Goal: Task Accomplishment & Management: Manage account settings

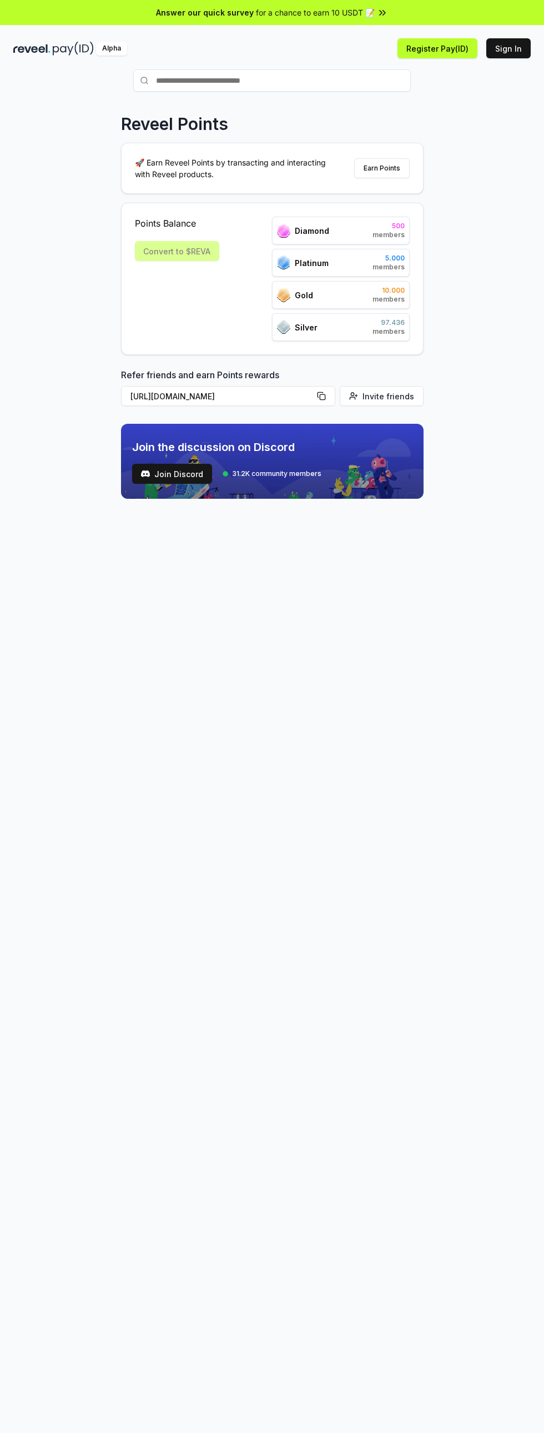
click at [514, 48] on button "Sign In" at bounding box center [509, 48] width 44 height 20
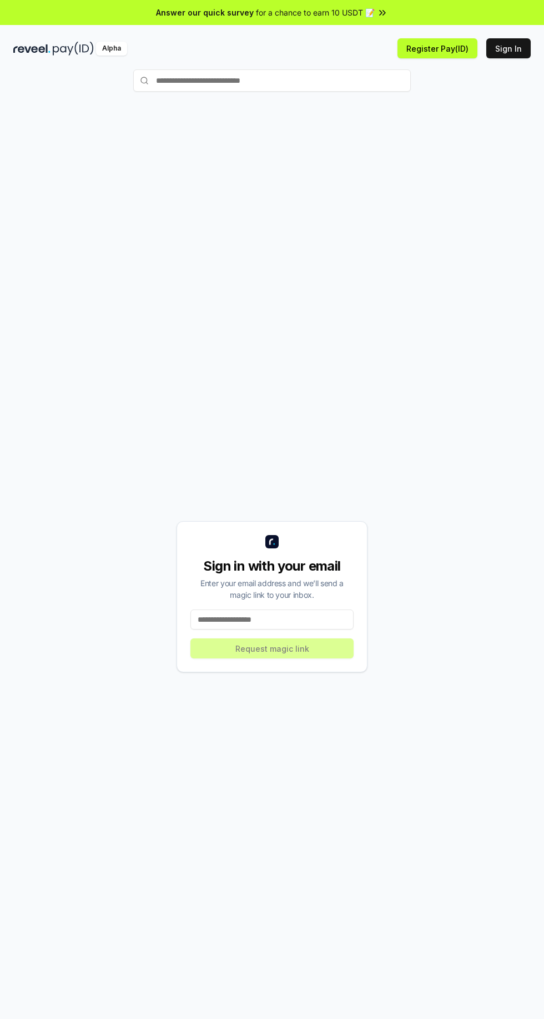
click at [289, 629] on input at bounding box center [272, 619] width 163 height 20
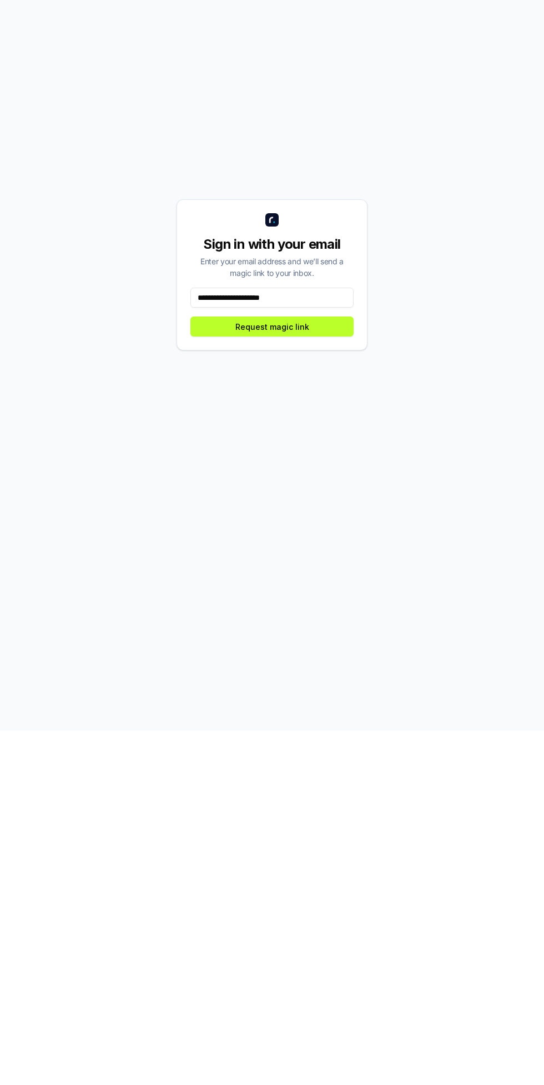
type input "**********"
click at [331, 692] on button "Request magic link" at bounding box center [272, 682] width 163 height 20
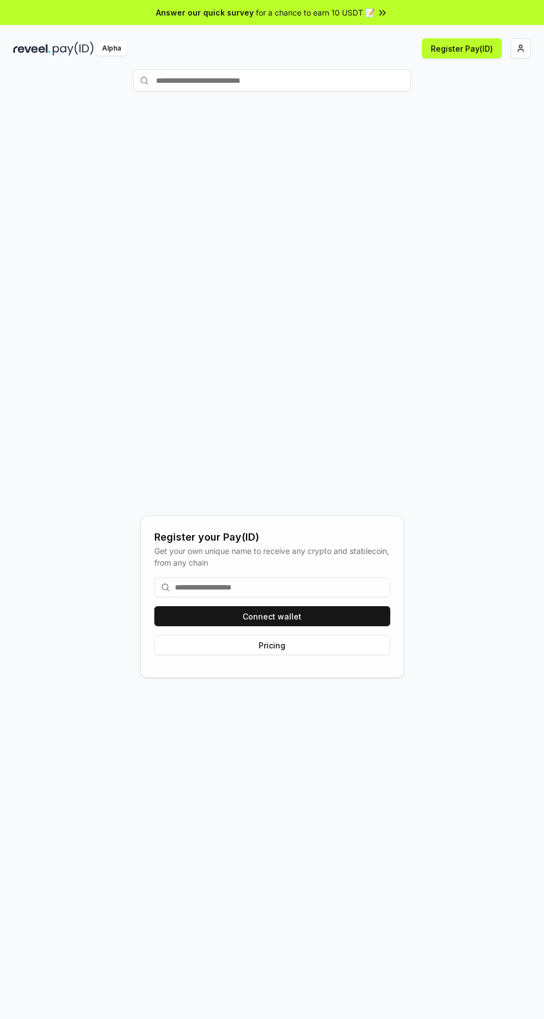
click at [341, 626] on button "Connect wallet" at bounding box center [272, 616] width 236 height 20
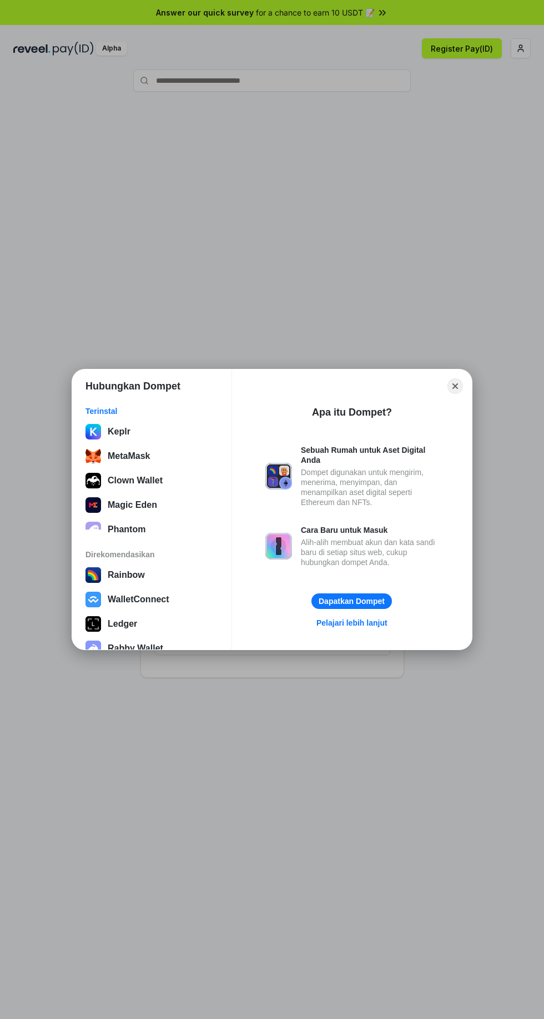
click at [182, 454] on div "MetaMask" at bounding box center [152, 456] width 133 height 16
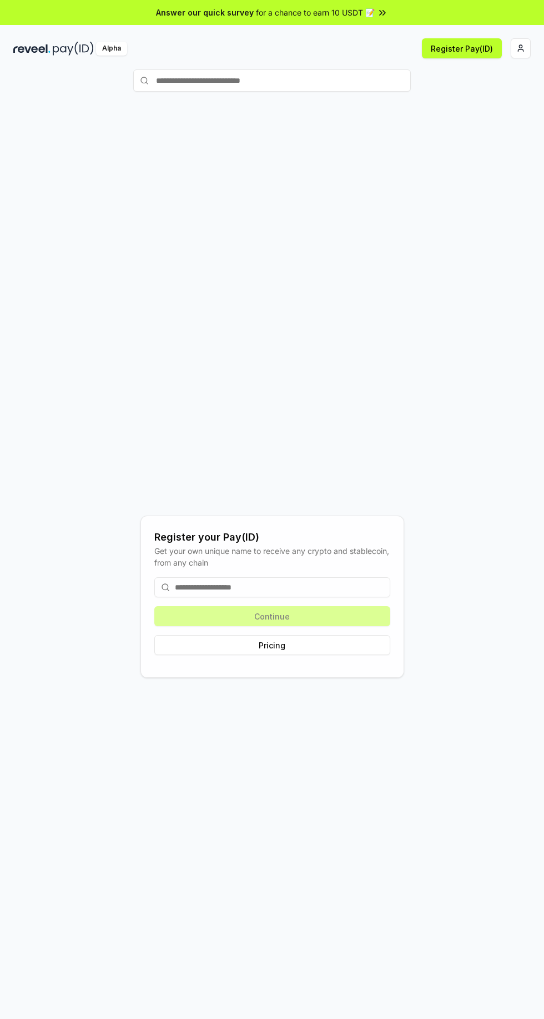
click at [292, 597] on input at bounding box center [272, 587] width 236 height 20
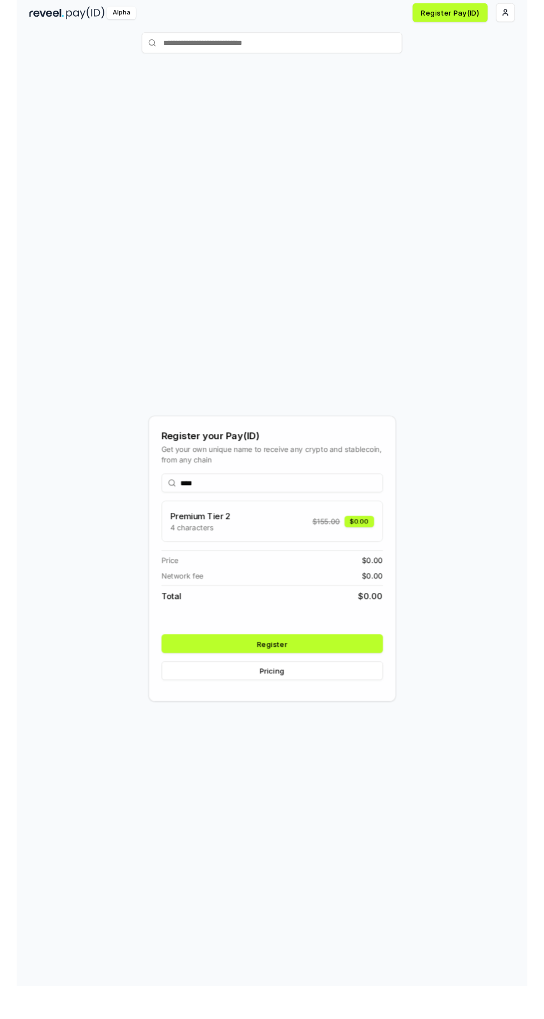
scroll to position [14, 0]
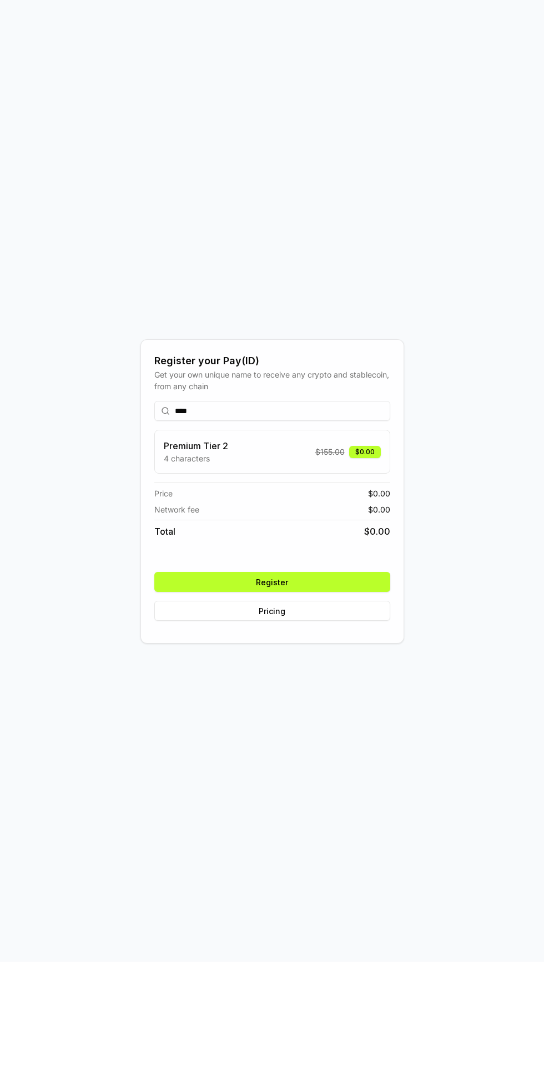
type input "****"
click at [333, 716] on button "Register" at bounding box center [272, 706] width 236 height 20
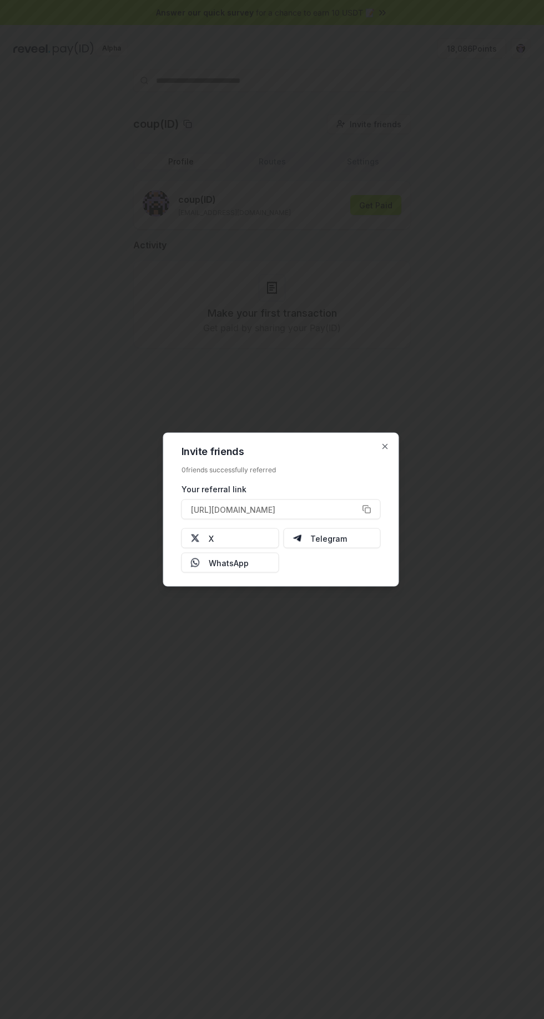
click at [482, 524] on div at bounding box center [272, 509] width 544 height 1019
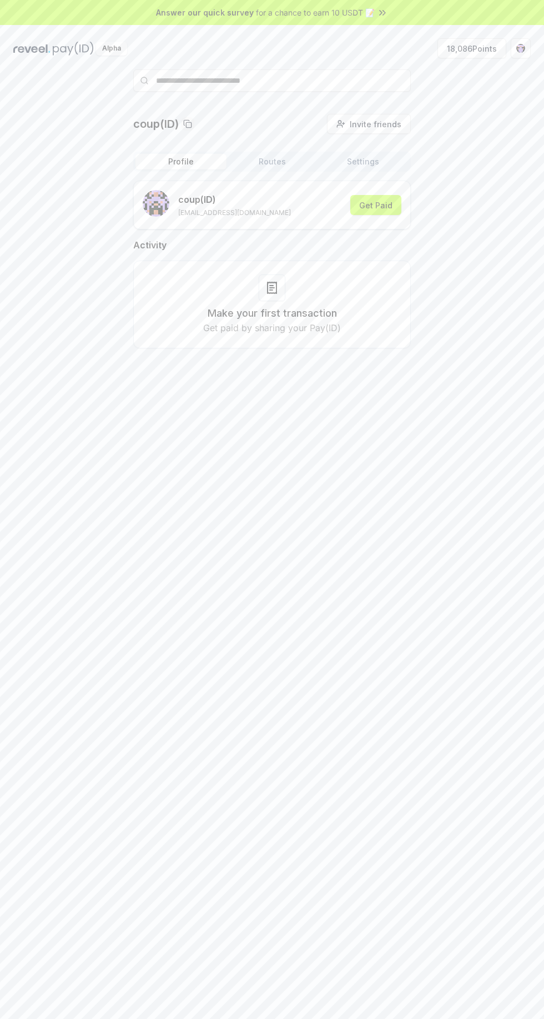
click at [274, 161] on button "Routes" at bounding box center [272, 162] width 91 height 16
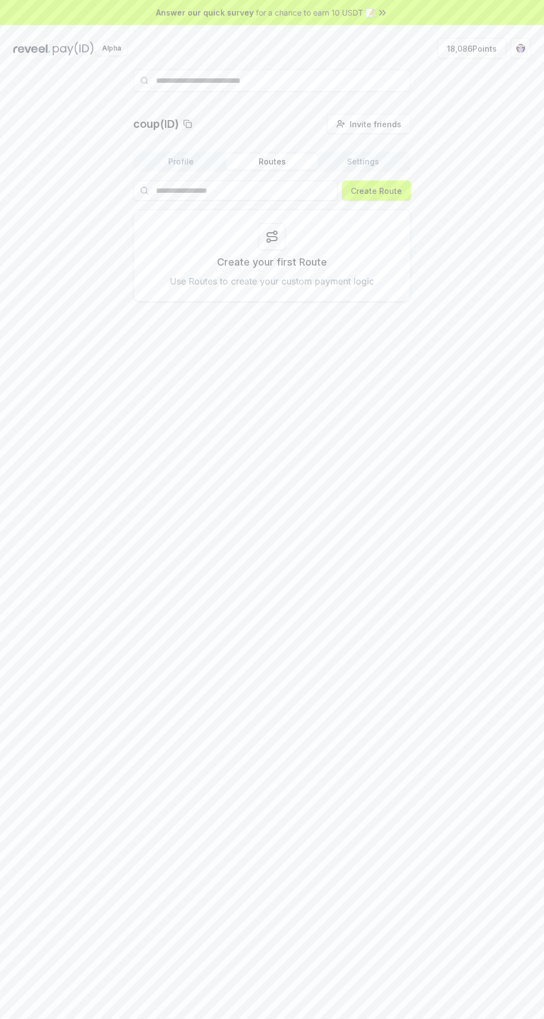
click at [374, 161] on button "Settings" at bounding box center [363, 162] width 91 height 16
click at [274, 163] on button "Routes" at bounding box center [272, 162] width 91 height 16
click at [186, 164] on button "Profile" at bounding box center [181, 162] width 91 height 16
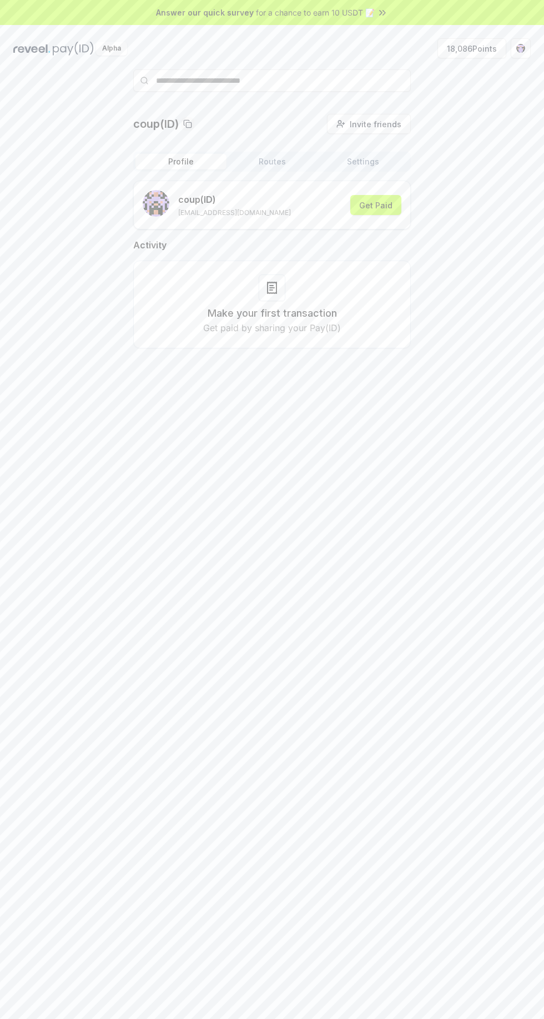
click at [480, 44] on button "18,086 Points" at bounding box center [472, 48] width 69 height 20
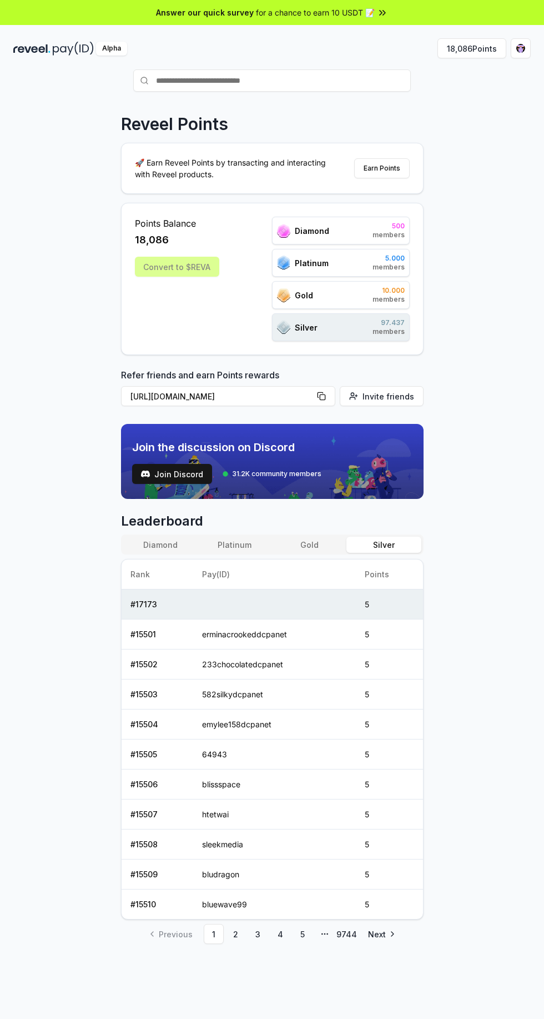
click at [154, 542] on button "Diamond" at bounding box center [160, 545] width 74 height 16
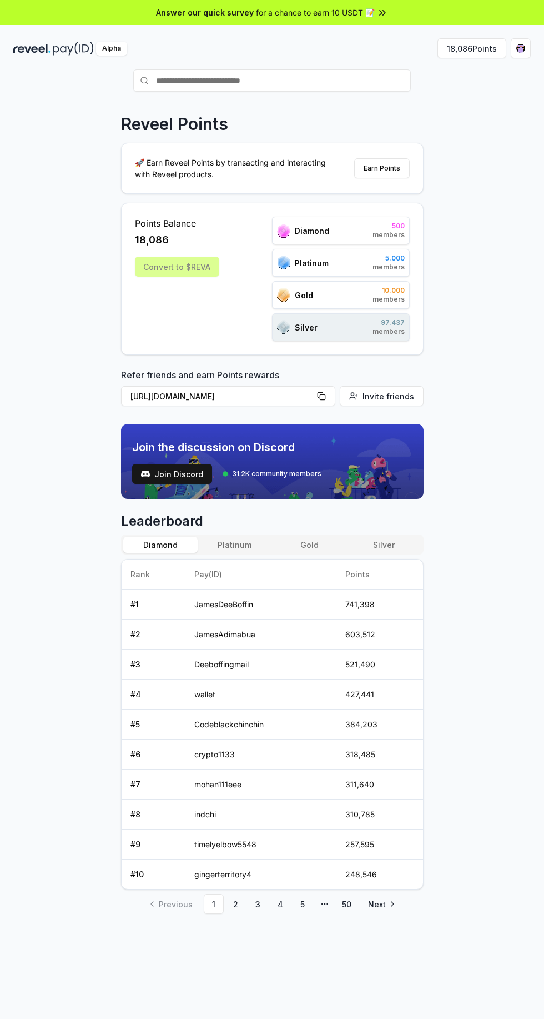
click at [377, 168] on button "Earn Points" at bounding box center [382, 168] width 56 height 20
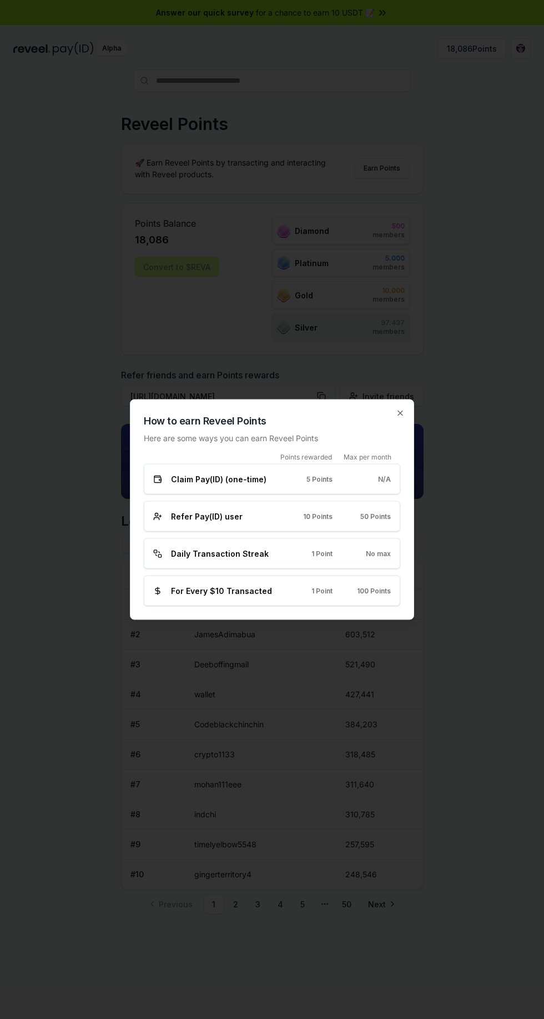
click at [404, 413] on icon "button" at bounding box center [400, 413] width 9 height 9
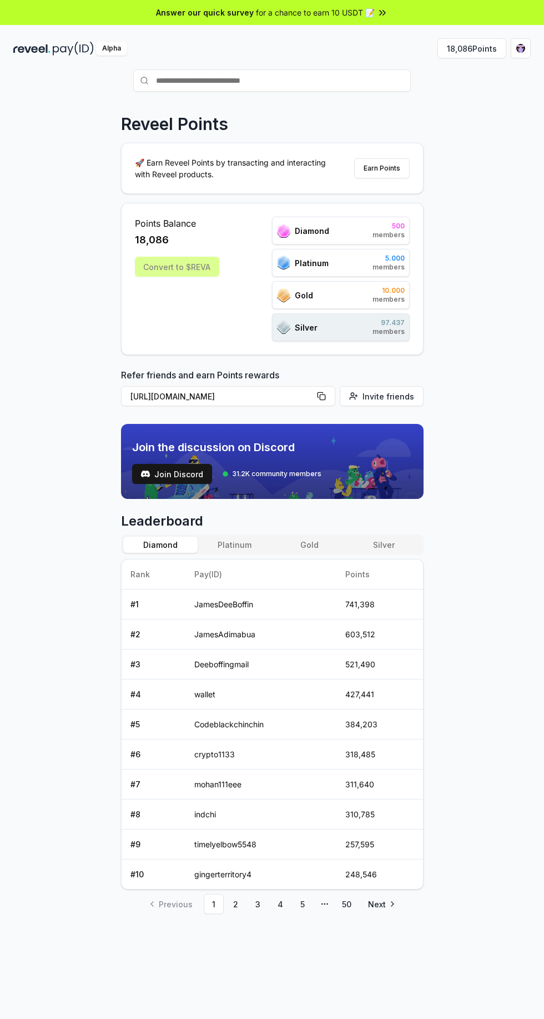
click at [183, 268] on div "Convert to $REVA" at bounding box center [177, 267] width 84 height 20
